Goal: Task Accomplishment & Management: Use online tool/utility

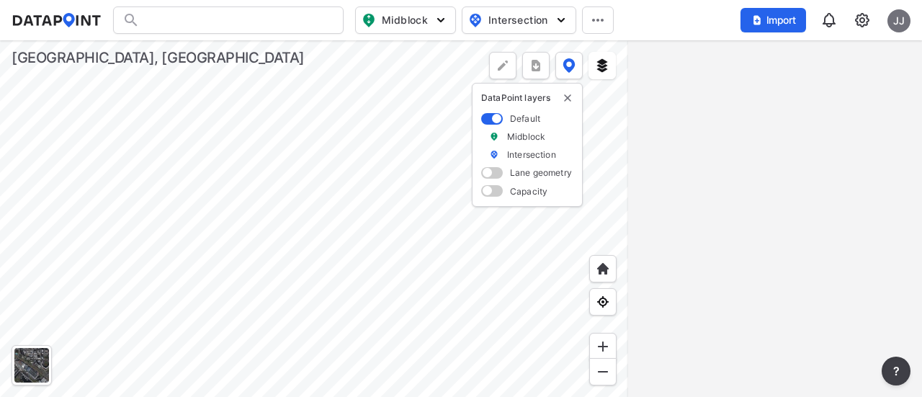
click at [225, 24] on div at bounding box center [228, 19] width 230 height 27
click at [159, 21] on div at bounding box center [228, 19] width 230 height 27
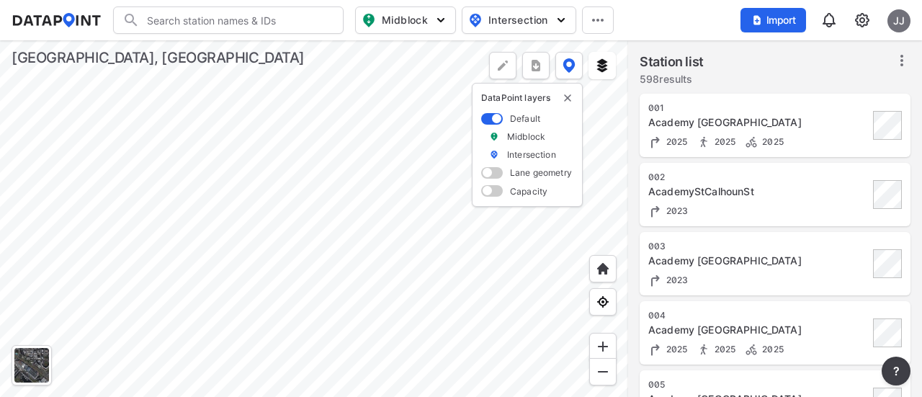
click at [159, 21] on input "Search" at bounding box center [237, 20] width 194 height 23
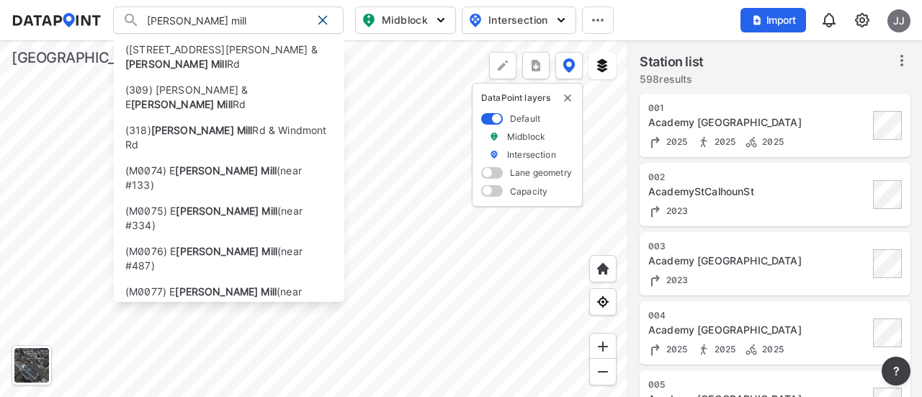
click at [180, 326] on strong "Parkins Mill" at bounding box center [217, 332] width 102 height 12
type input "(M0183) Parkins Mill (1200 Block)"
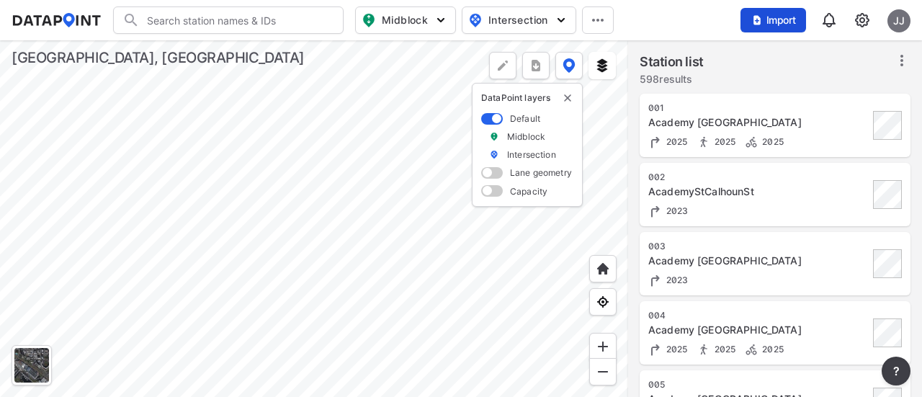
click at [769, 19] on span "Import" at bounding box center [773, 20] width 48 height 14
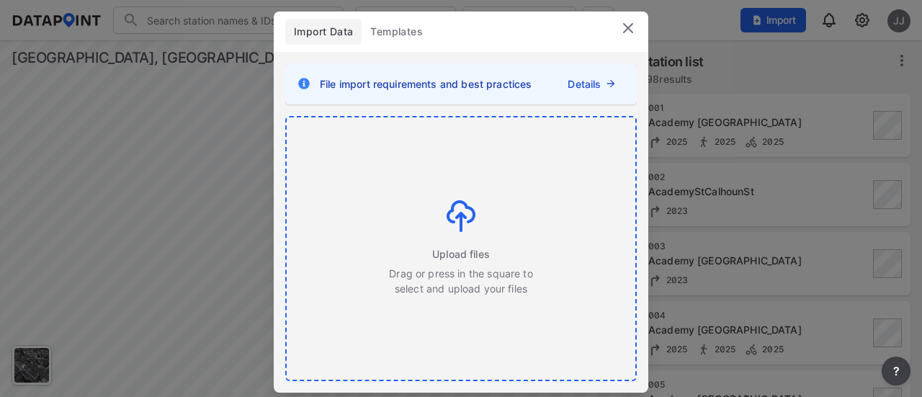
click at [458, 180] on div "Upload files Drag or press in the square to select and upload your files" at bounding box center [461, 248] width 349 height 262
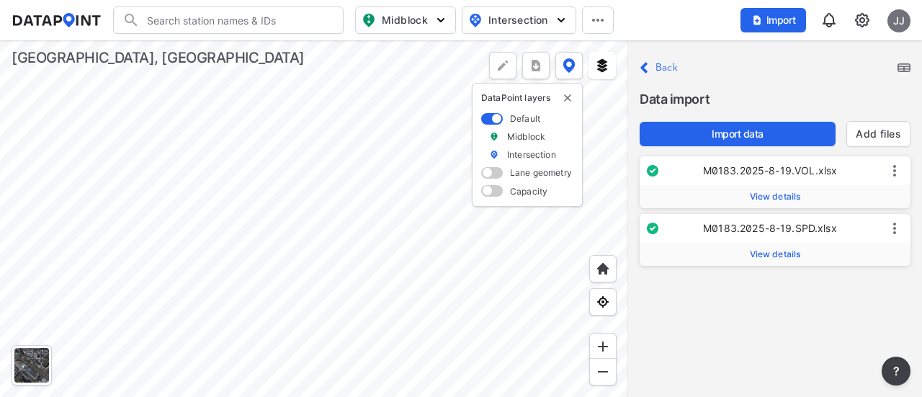
click at [795, 253] on span "View details" at bounding box center [775, 254] width 51 height 12
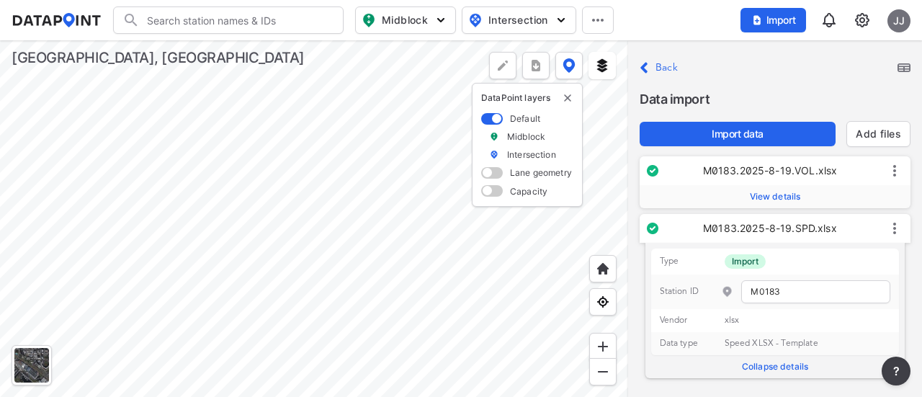
click at [781, 195] on span "View details" at bounding box center [775, 197] width 51 height 12
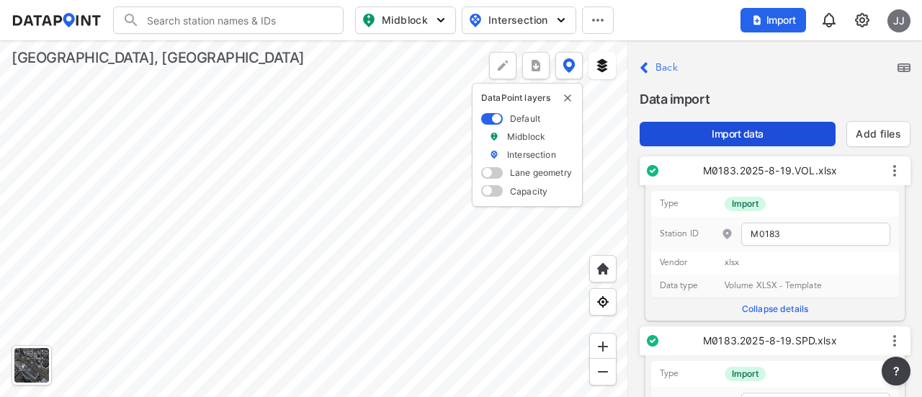
click at [761, 135] on span "Import data" at bounding box center [737, 134] width 173 height 14
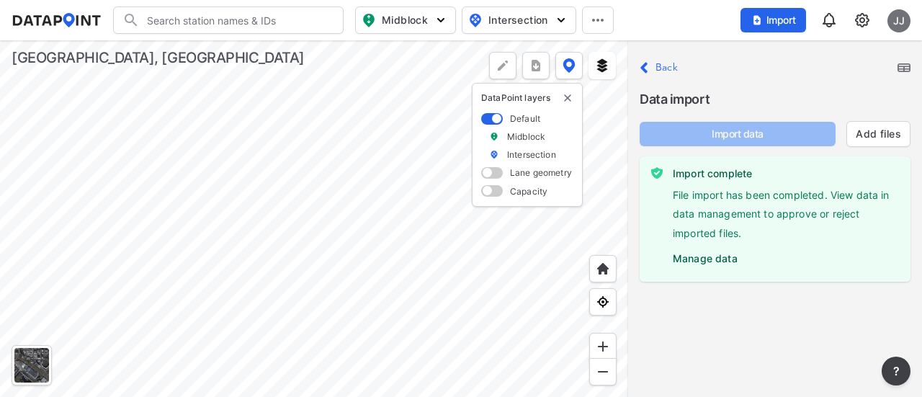
click at [694, 260] on label "Manage data" at bounding box center [786, 255] width 226 height 22
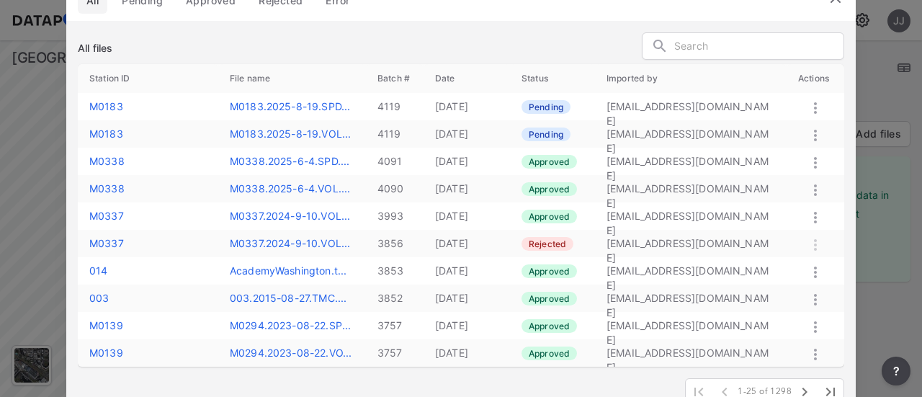
click at [817, 133] on icon at bounding box center [815, 135] width 17 height 17
click at [806, 143] on label "Approve" at bounding box center [796, 149] width 41 height 14
click at [814, 106] on icon at bounding box center [815, 107] width 17 height 17
click at [806, 123] on label "Approve" at bounding box center [794, 122] width 41 height 14
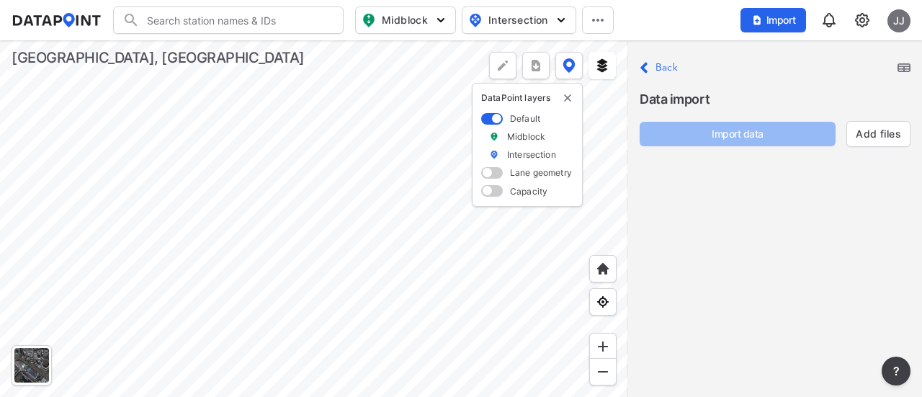
click at [671, 65] on label "Back" at bounding box center [666, 68] width 22 height 10
